Goal: Download file/media

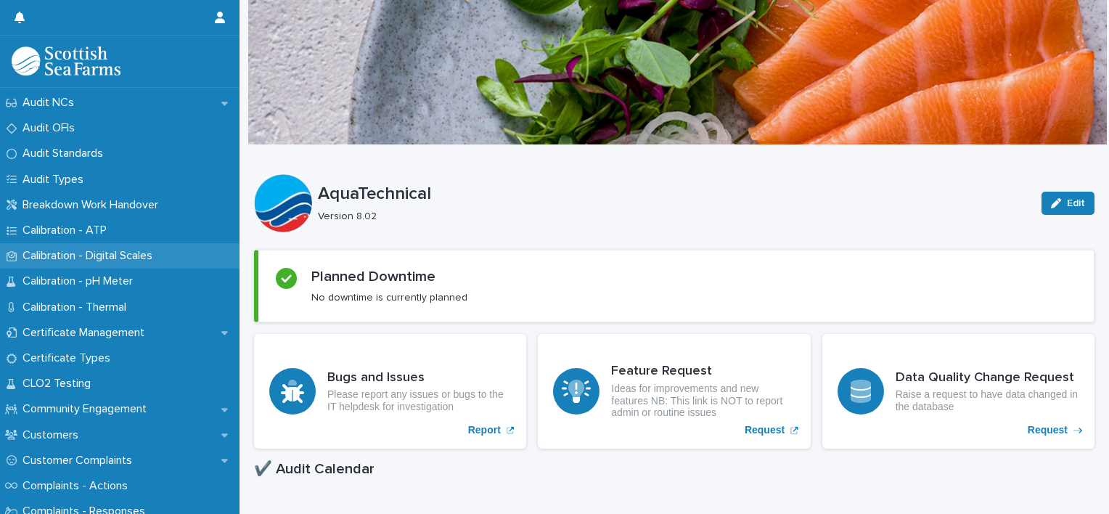
scroll to position [363, 0]
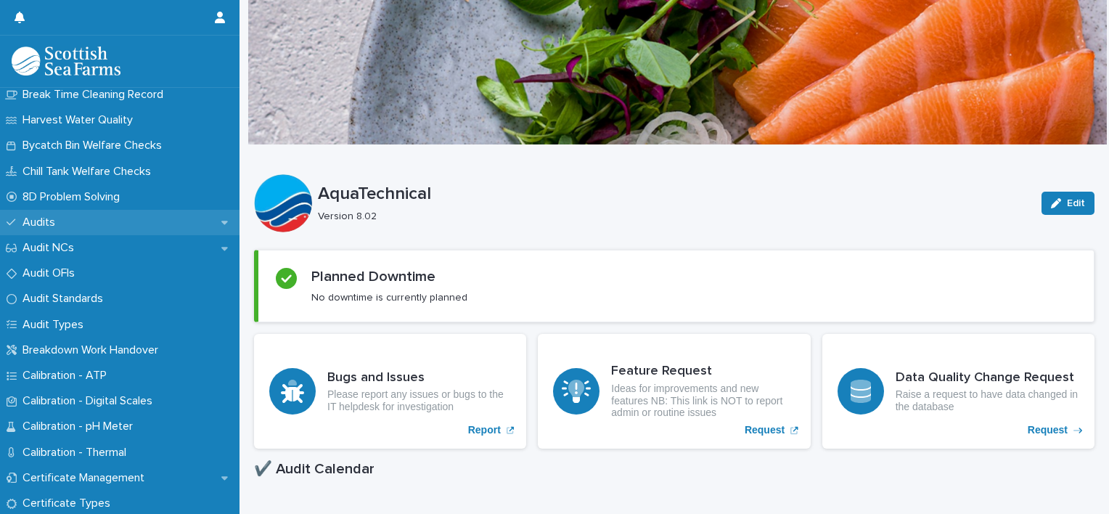
click at [81, 229] on div "Audits" at bounding box center [120, 222] width 240 height 25
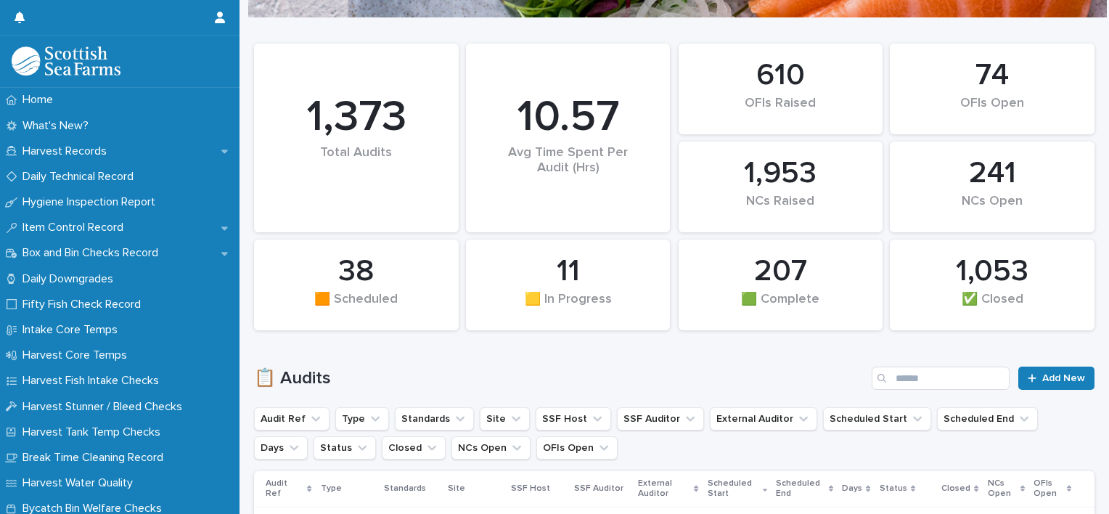
scroll to position [218, 0]
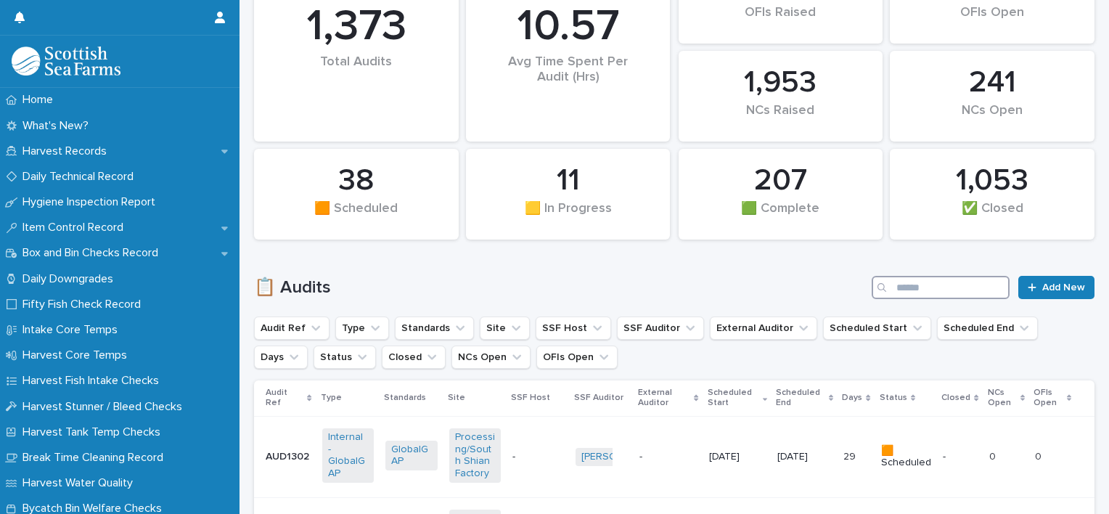
click at [929, 290] on input "Search" at bounding box center [941, 287] width 138 height 23
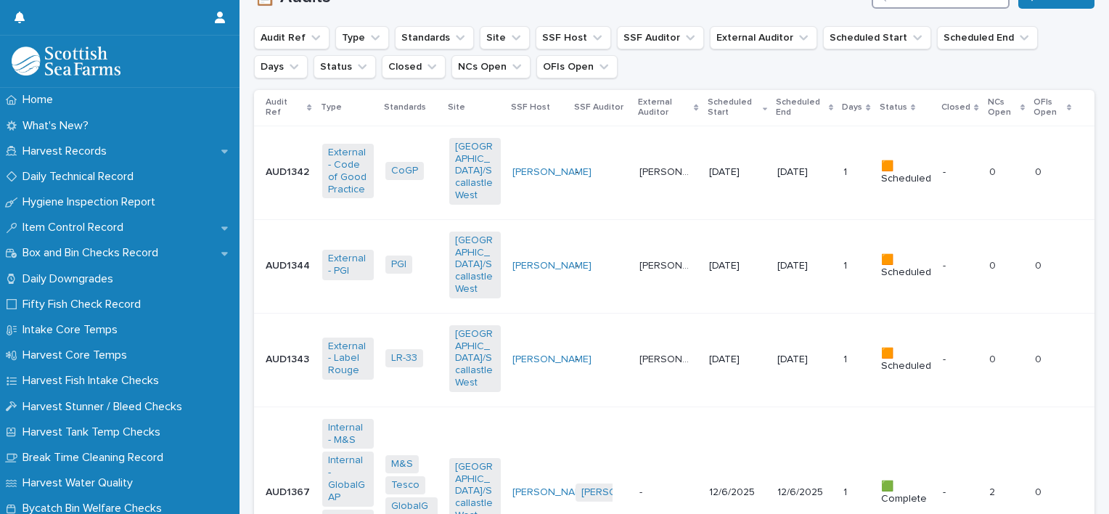
scroll to position [581, 0]
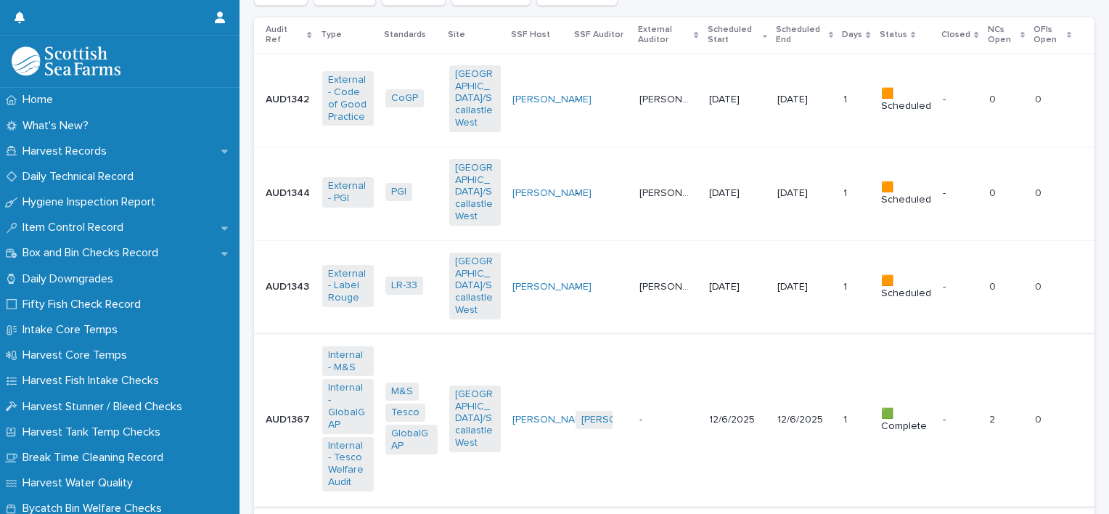
type input "*******"
click at [651, 411] on td "- -" at bounding box center [669, 420] width 70 height 172
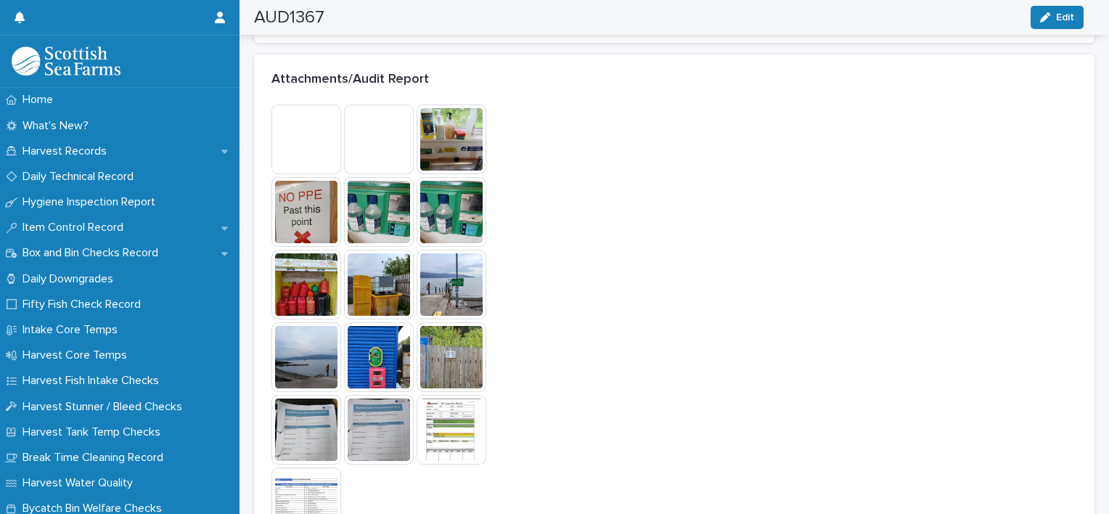
scroll to position [1161, 0]
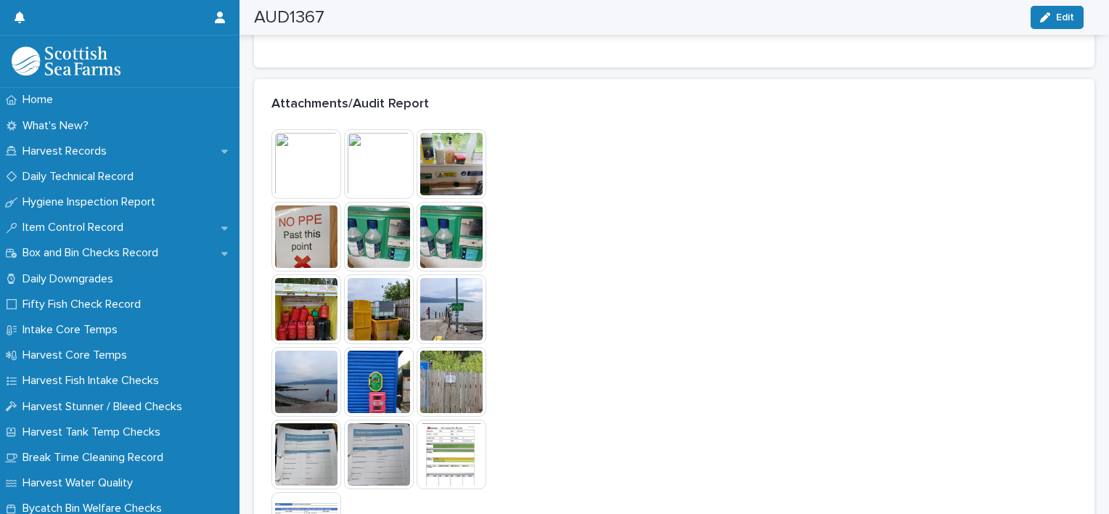
click at [465, 454] on img at bounding box center [452, 454] width 70 height 70
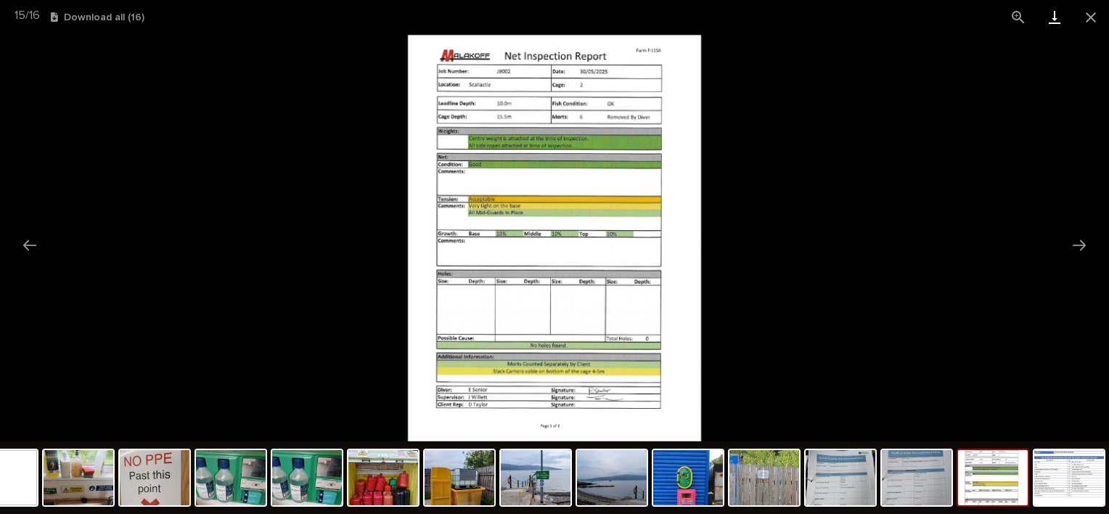
click at [1048, 15] on link "Download" at bounding box center [1054, 17] width 36 height 34
click at [1073, 480] on img at bounding box center [1069, 477] width 70 height 55
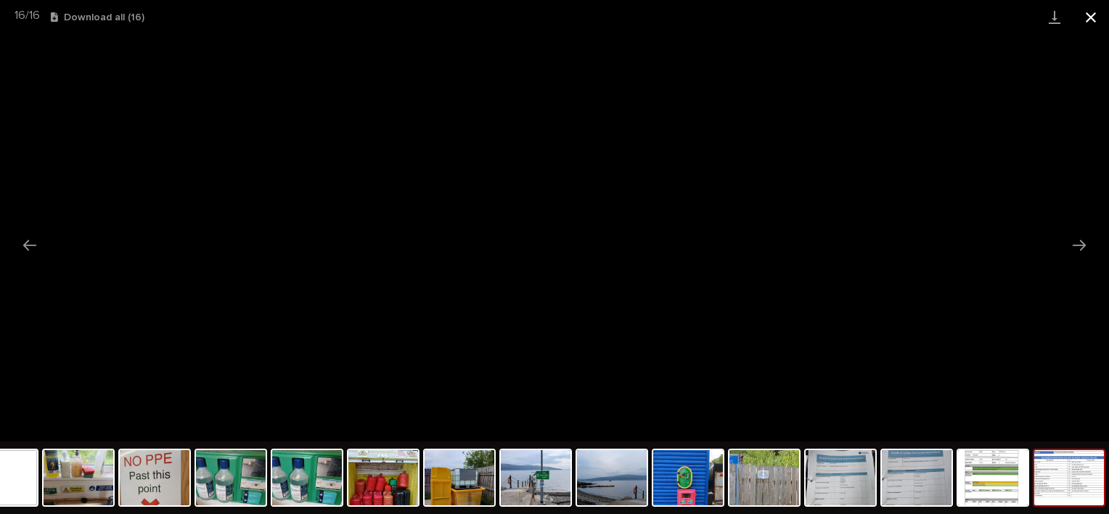
click at [1094, 19] on button "Close gallery" at bounding box center [1091, 17] width 36 height 34
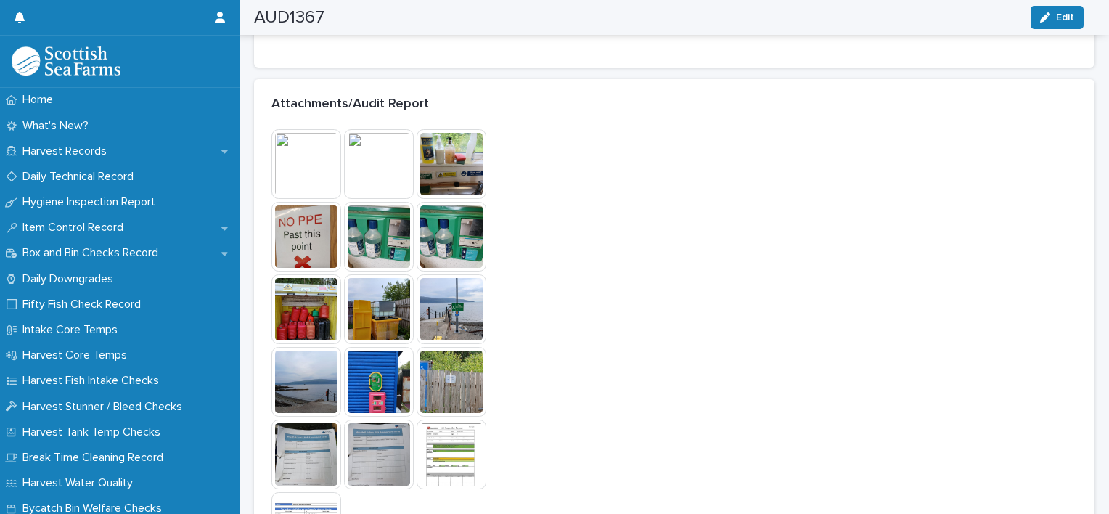
click at [373, 168] on img at bounding box center [379, 164] width 70 height 70
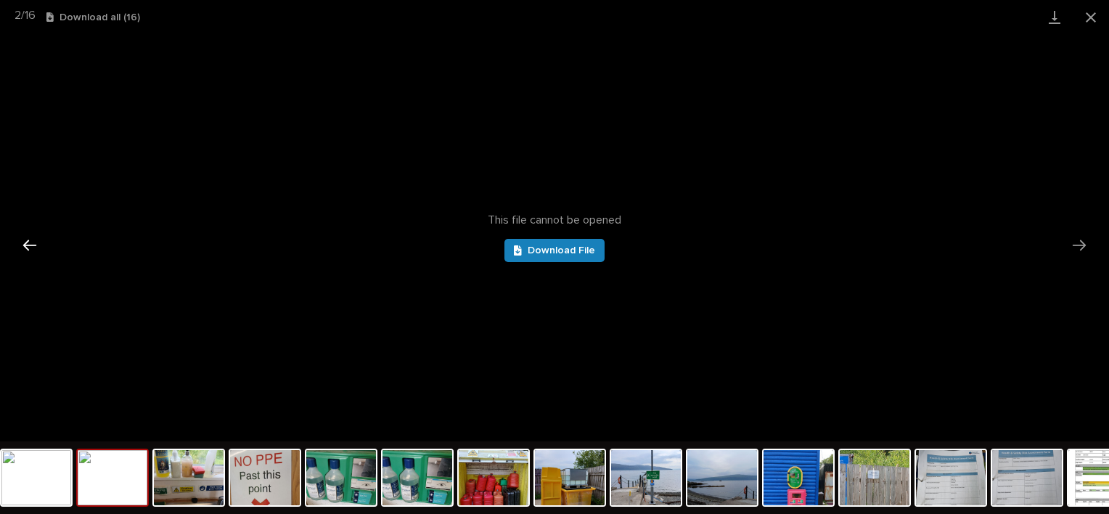
click at [27, 242] on button "Previous slide" at bounding box center [30, 245] width 30 height 28
click at [38, 479] on img at bounding box center [36, 477] width 70 height 55
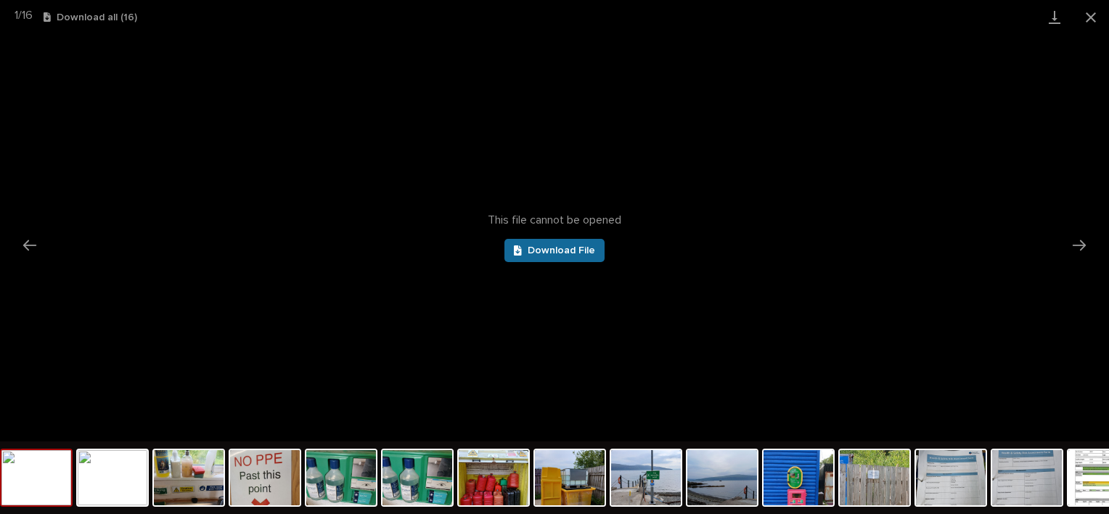
click at [544, 255] on link "Download File" at bounding box center [554, 250] width 100 height 23
